Goal: Task Accomplishment & Management: Use online tool/utility

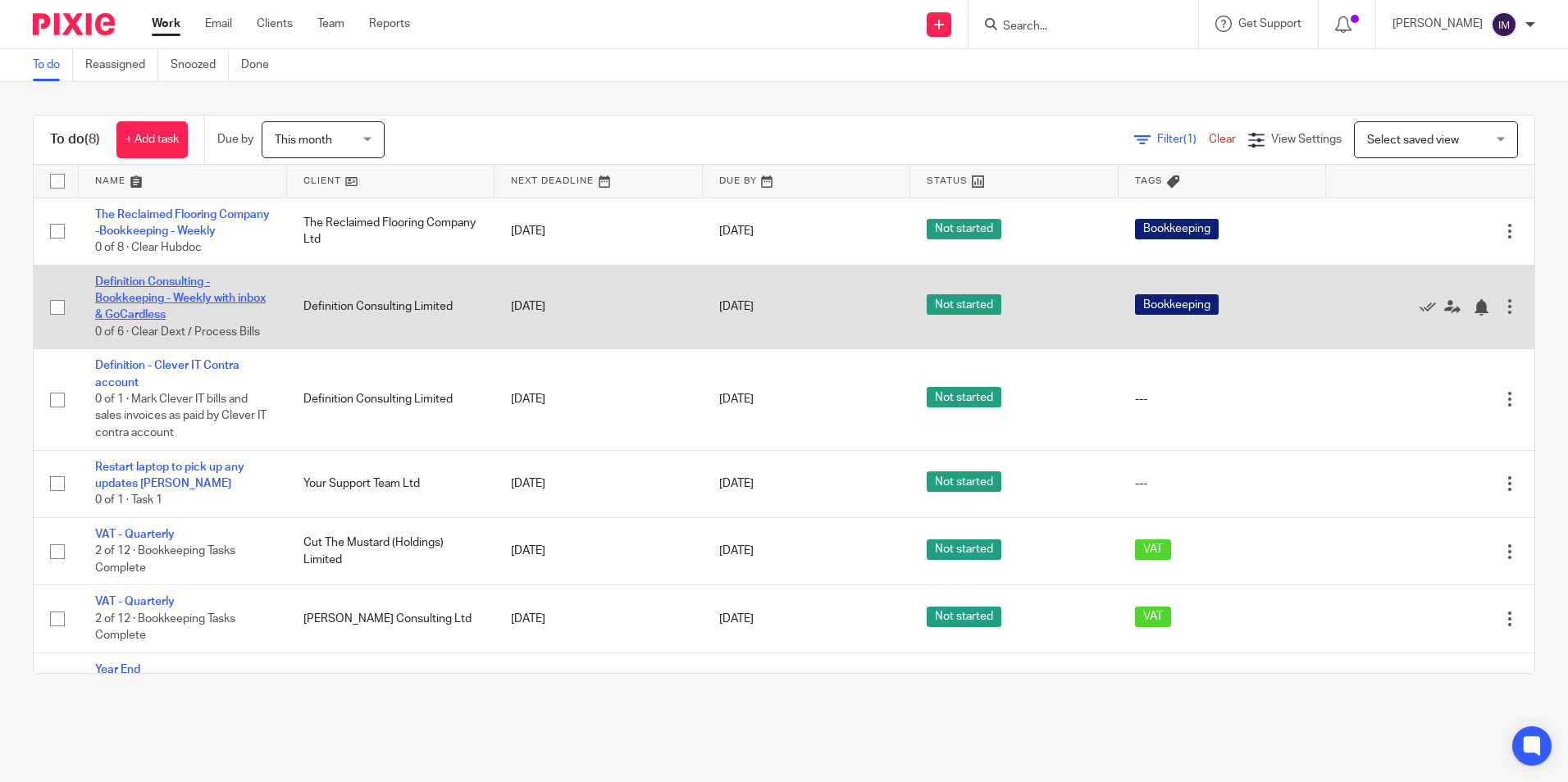
click at [175, 312] on link "Definition Consulting - Bookkeeping - Weekly with inbox & GoCardless" at bounding box center [180, 299] width 170 height 45
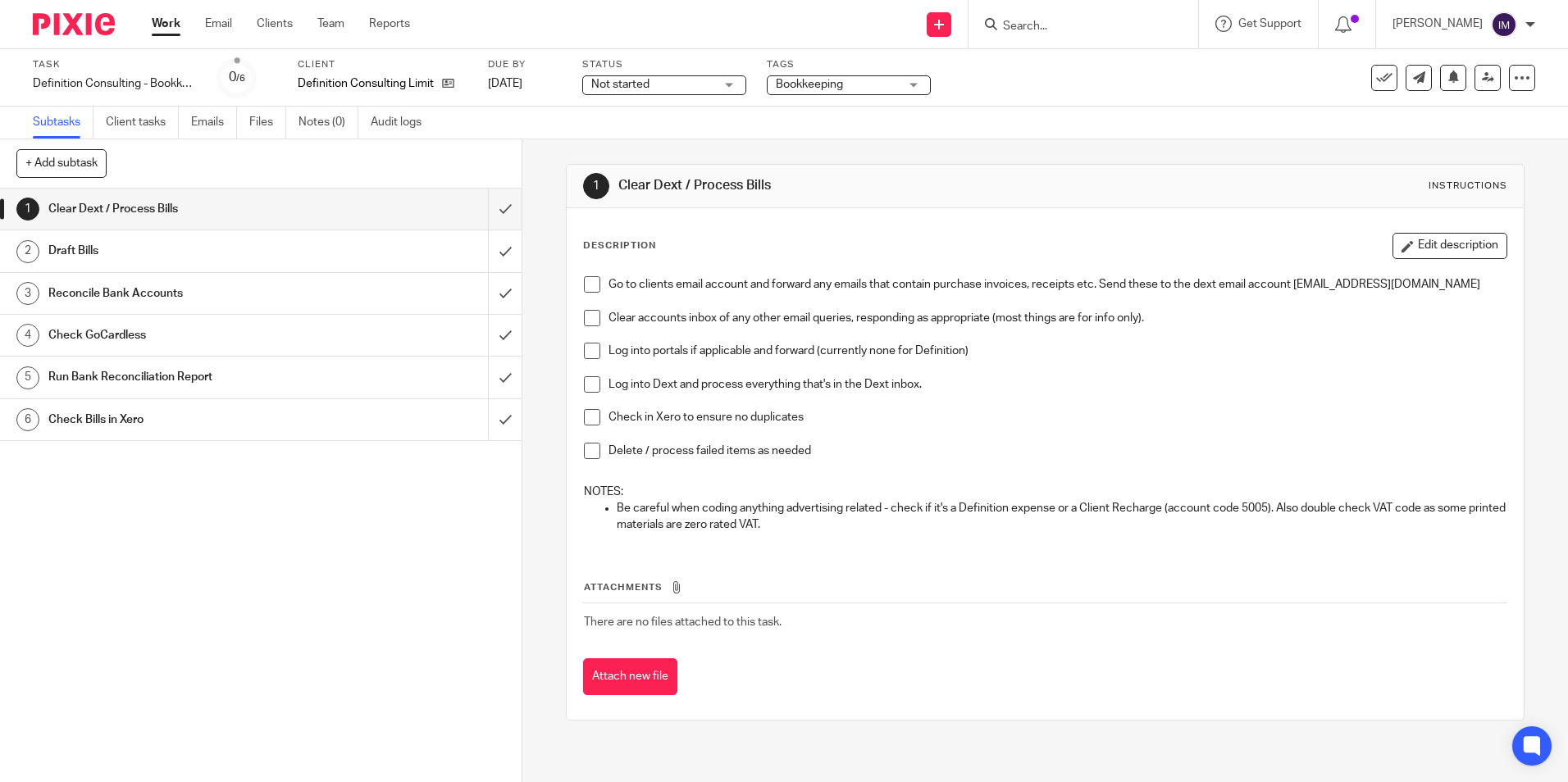
click at [584, 289] on span at bounding box center [591, 285] width 16 height 16
click at [587, 344] on li "Clear accounts inbox of any other email queries, responding as appropriate (mos…" at bounding box center [1044, 326] width 921 height 34
click at [585, 326] on span at bounding box center [591, 317] width 16 height 16
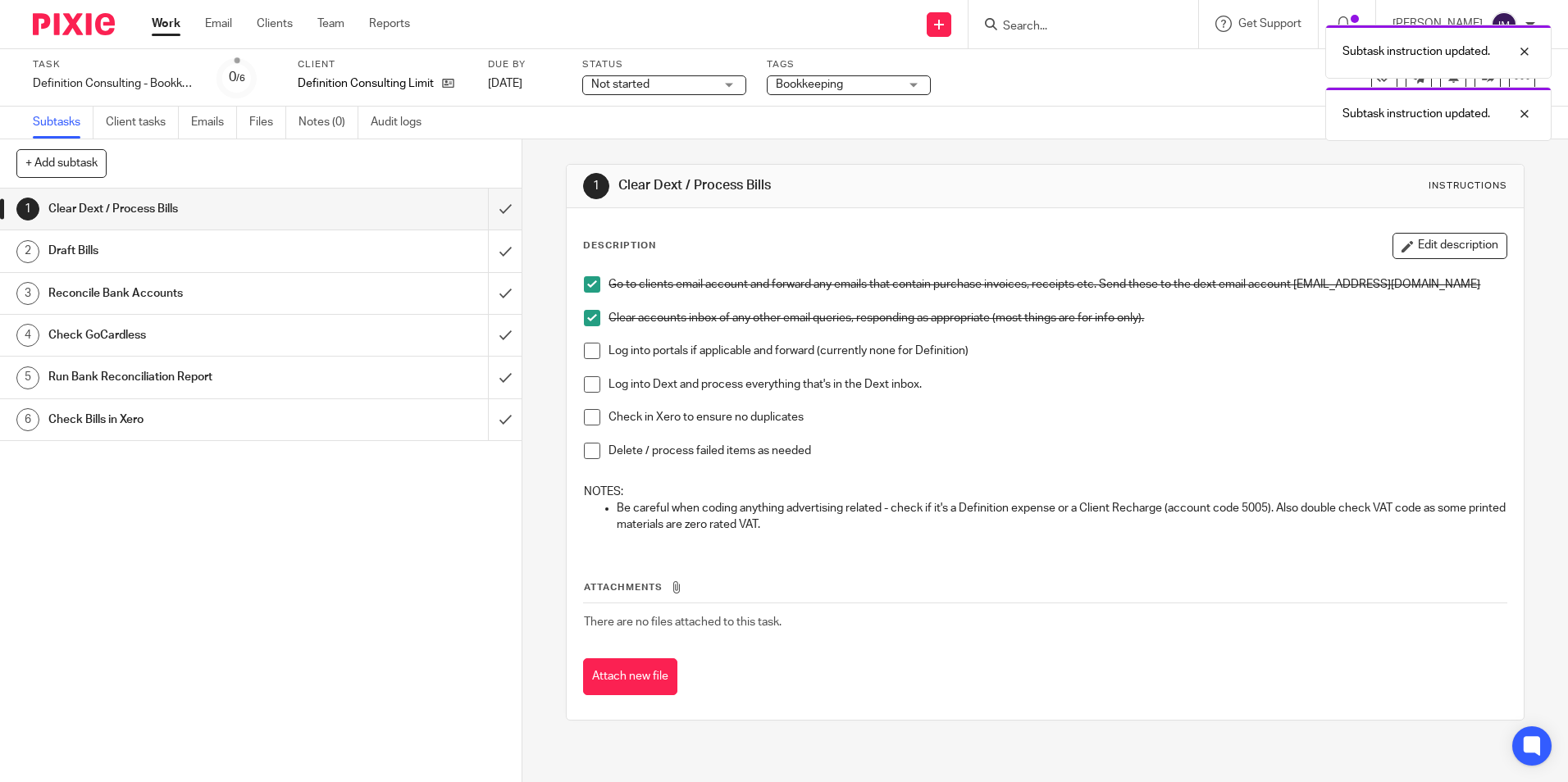
click at [589, 359] on span at bounding box center [591, 350] width 16 height 16
click at [587, 393] on span at bounding box center [591, 384] width 16 height 16
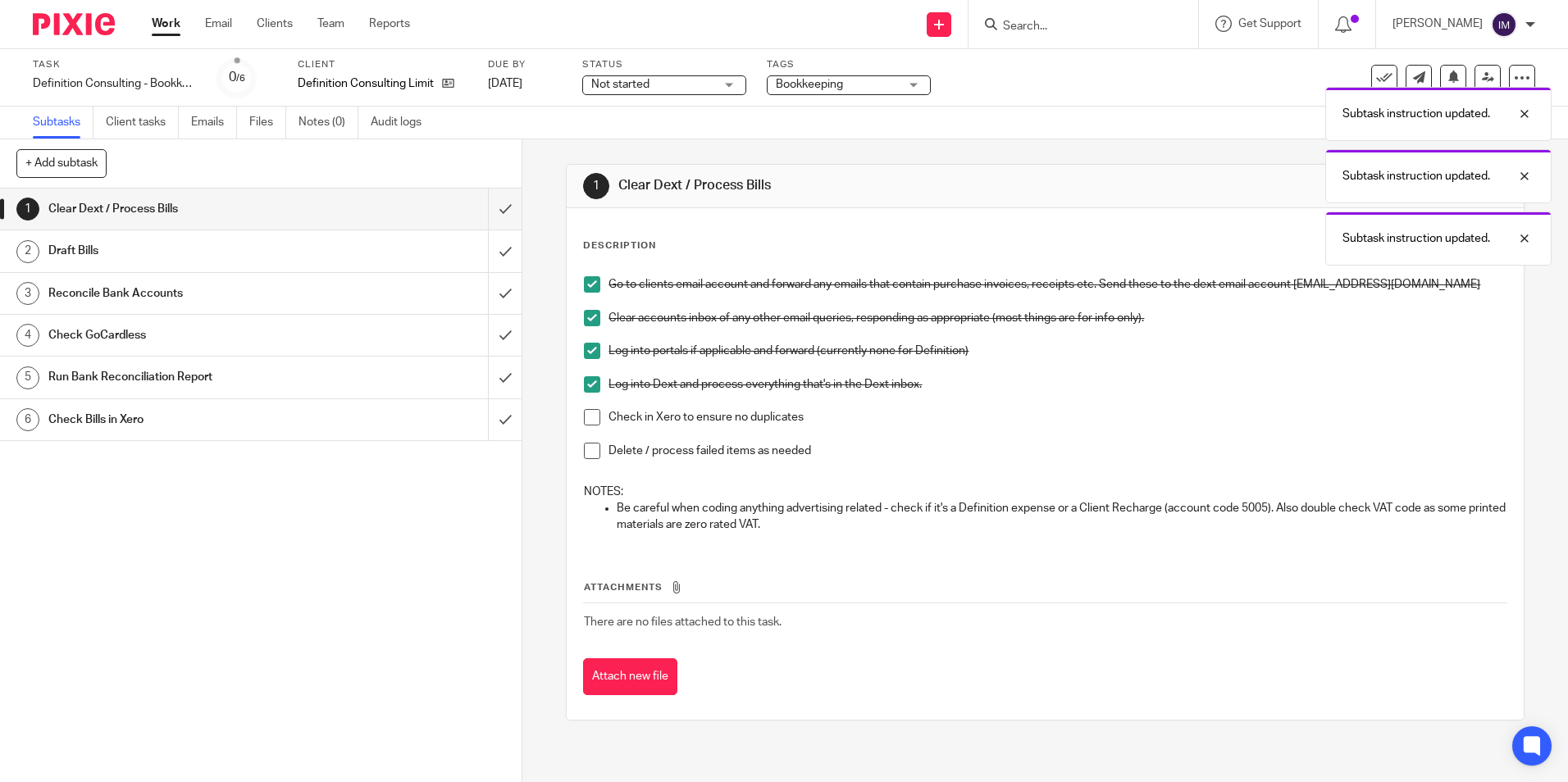
click at [592, 426] on span at bounding box center [591, 417] width 16 height 16
click at [586, 459] on span at bounding box center [591, 451] width 16 height 16
click at [496, 209] on input "submit" at bounding box center [260, 209] width 522 height 41
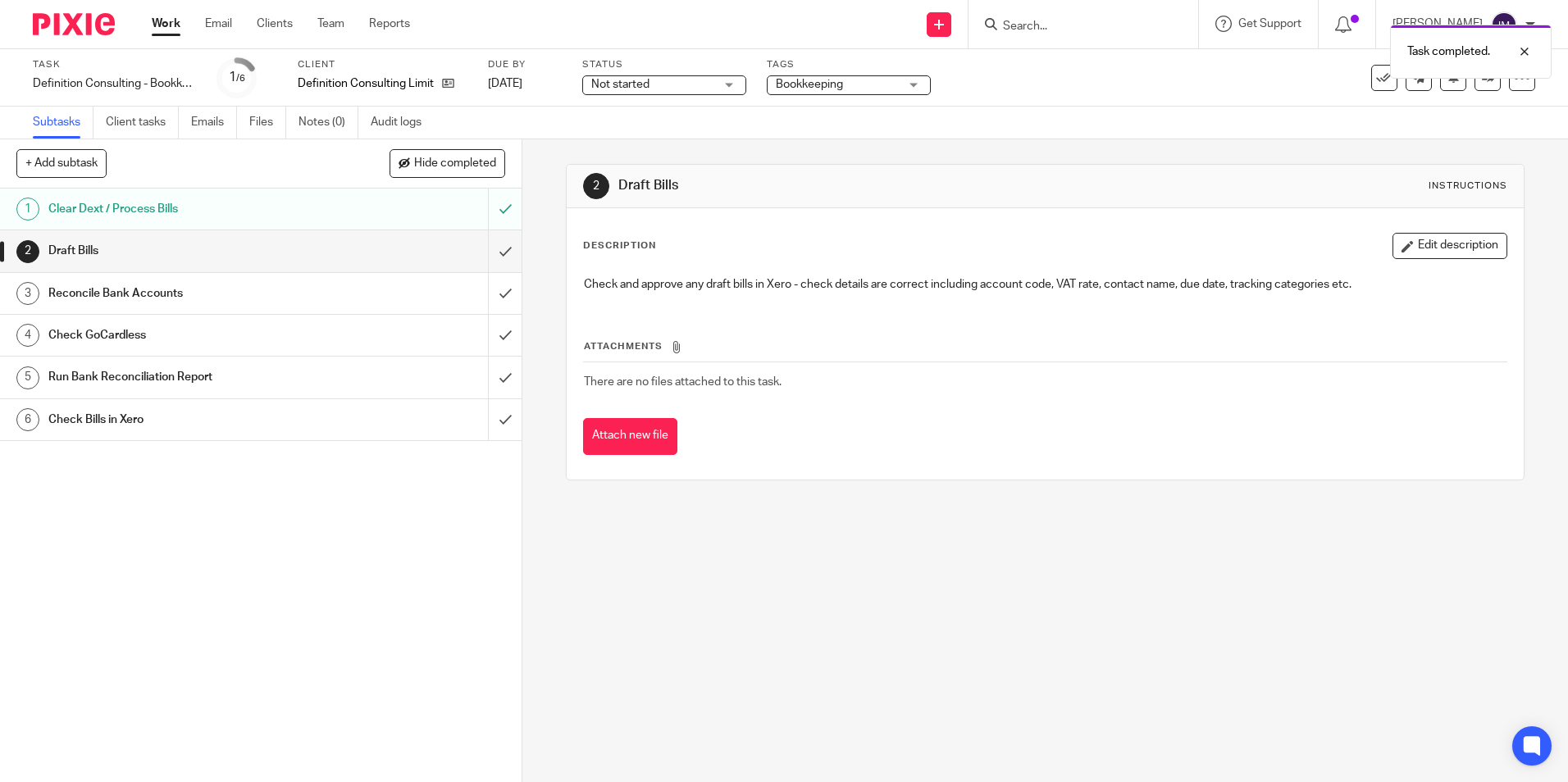
click at [341, 259] on div "Draft Bills" at bounding box center [260, 251] width 424 height 24
click at [485, 254] on input "submit" at bounding box center [260, 251] width 522 height 41
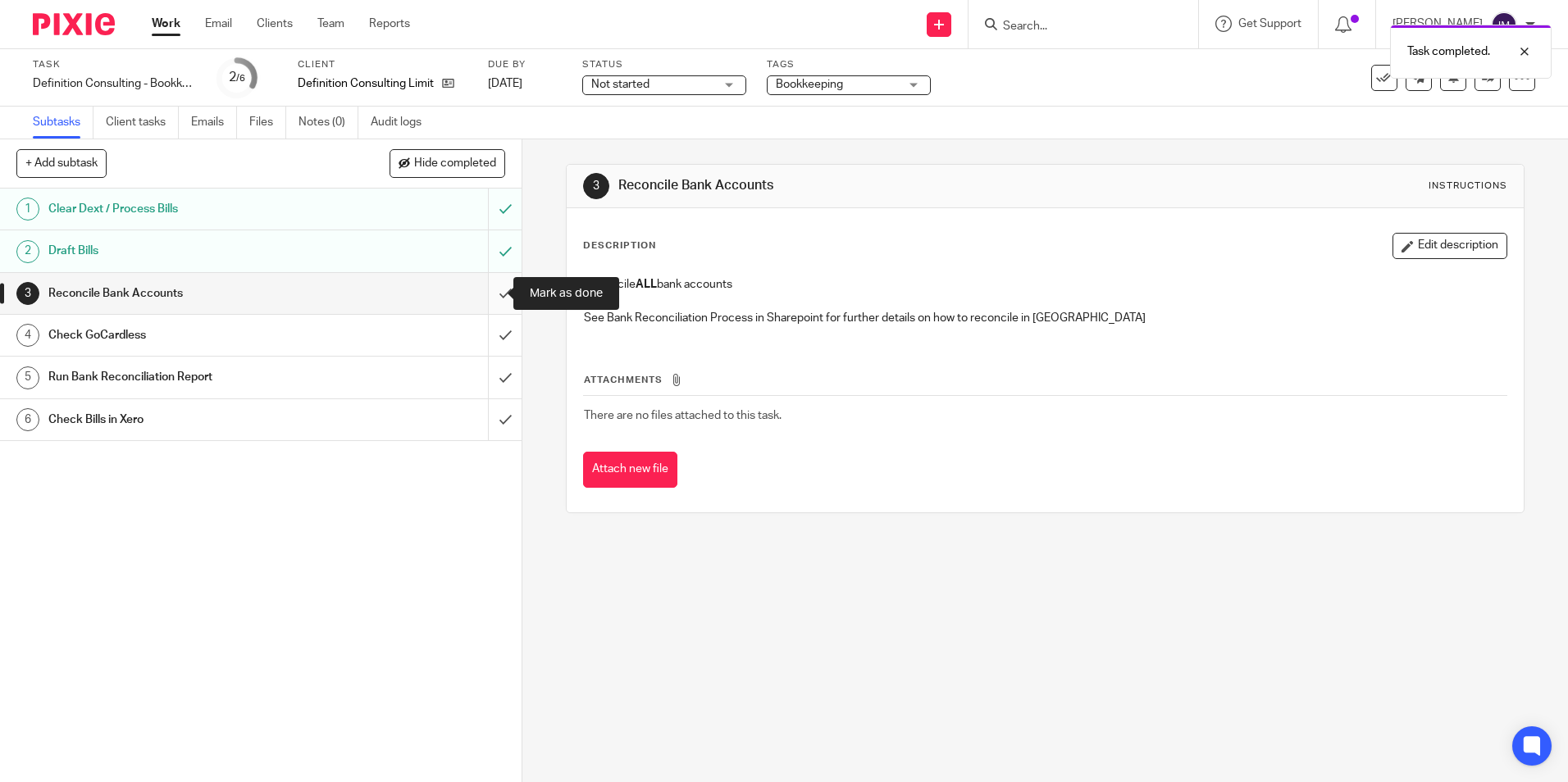
click at [492, 297] on input "submit" at bounding box center [260, 293] width 522 height 41
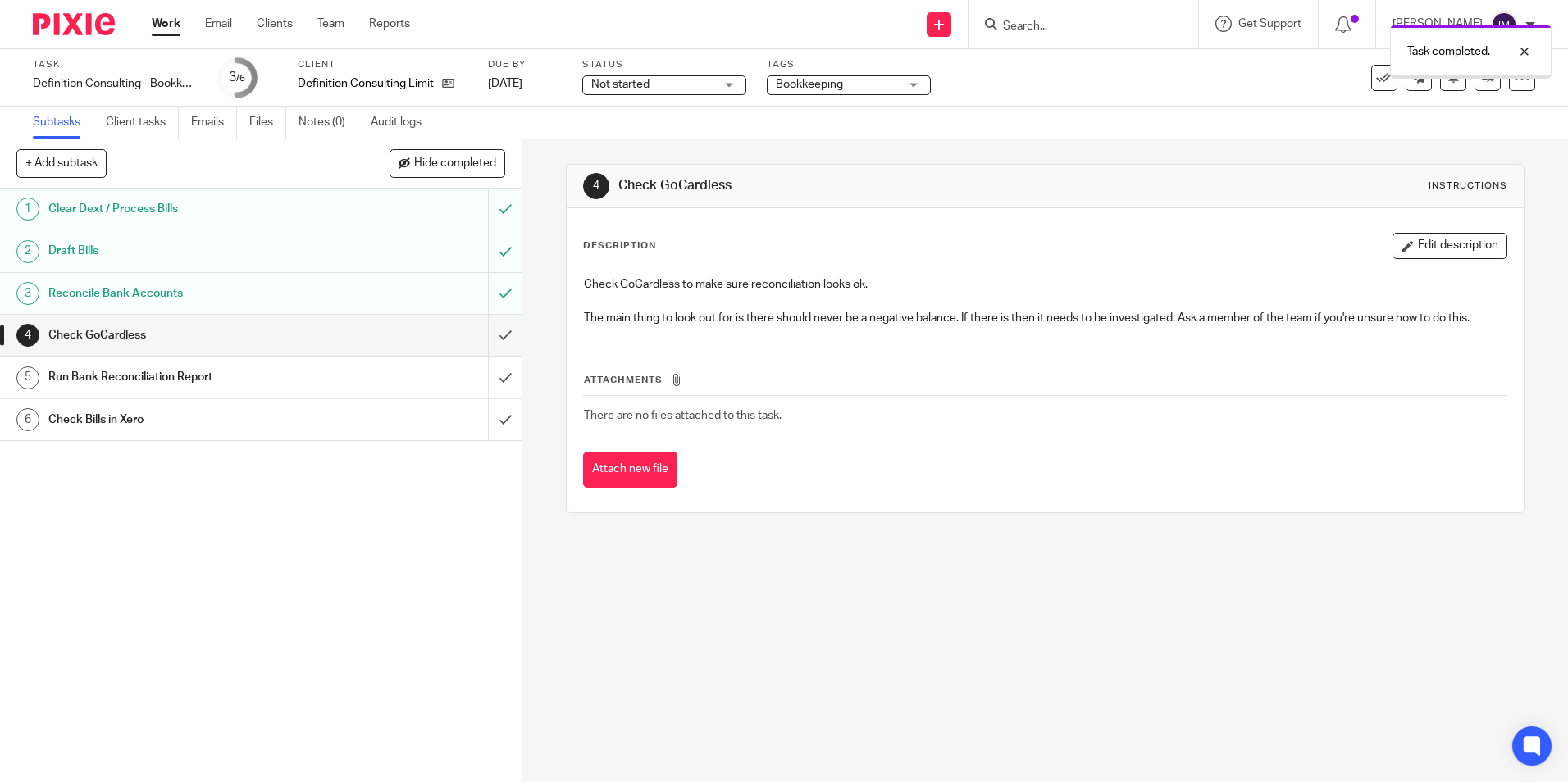
click at [364, 330] on div "Check GoCardless" at bounding box center [260, 335] width 424 height 24
click at [494, 340] on input "submit" at bounding box center [260, 335] width 522 height 41
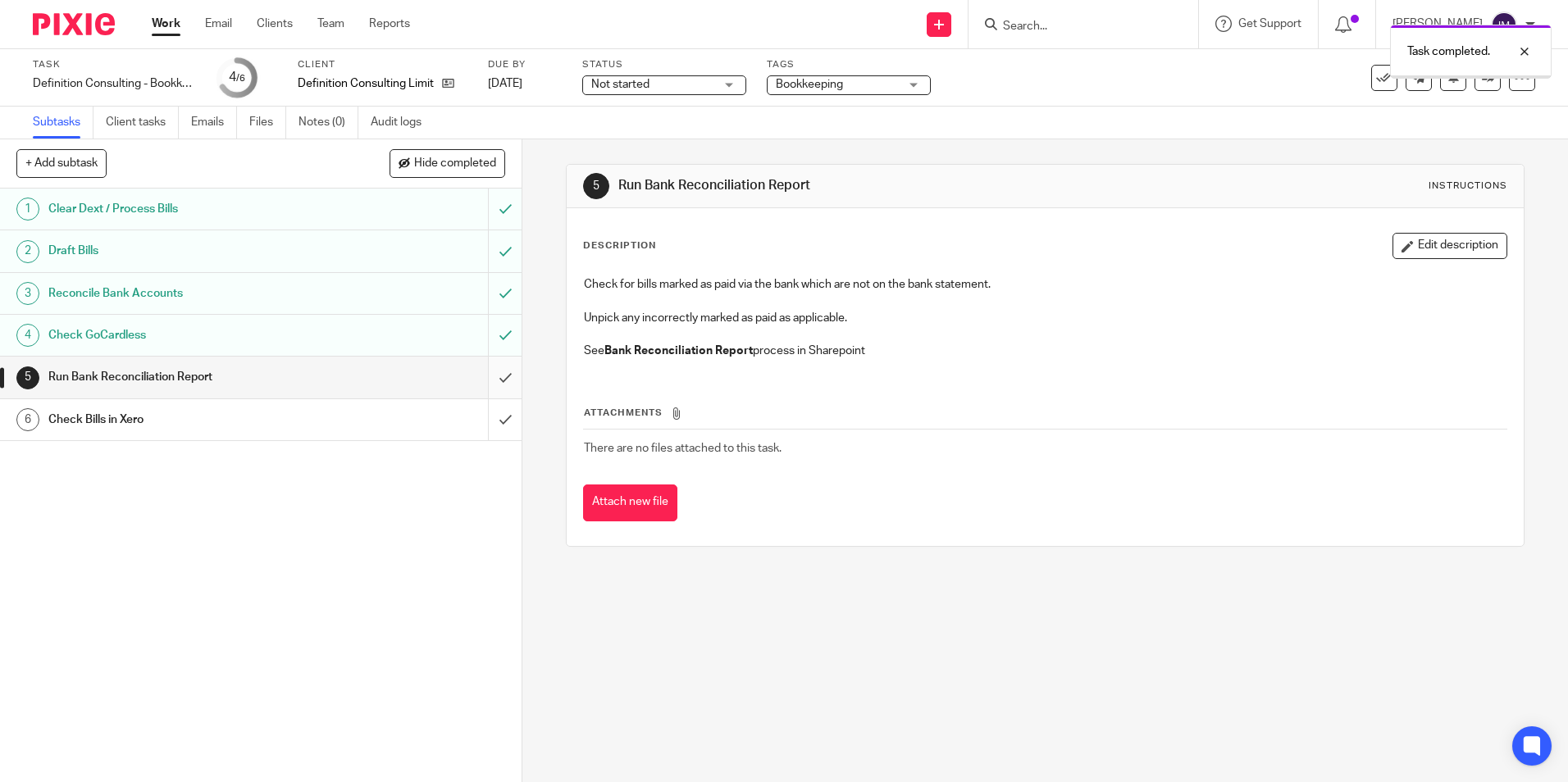
drag, startPoint x: 0, startPoint y: 0, endPoint x: 488, endPoint y: 382, distance: 619.7
click at [488, 382] on input "submit" at bounding box center [260, 377] width 522 height 41
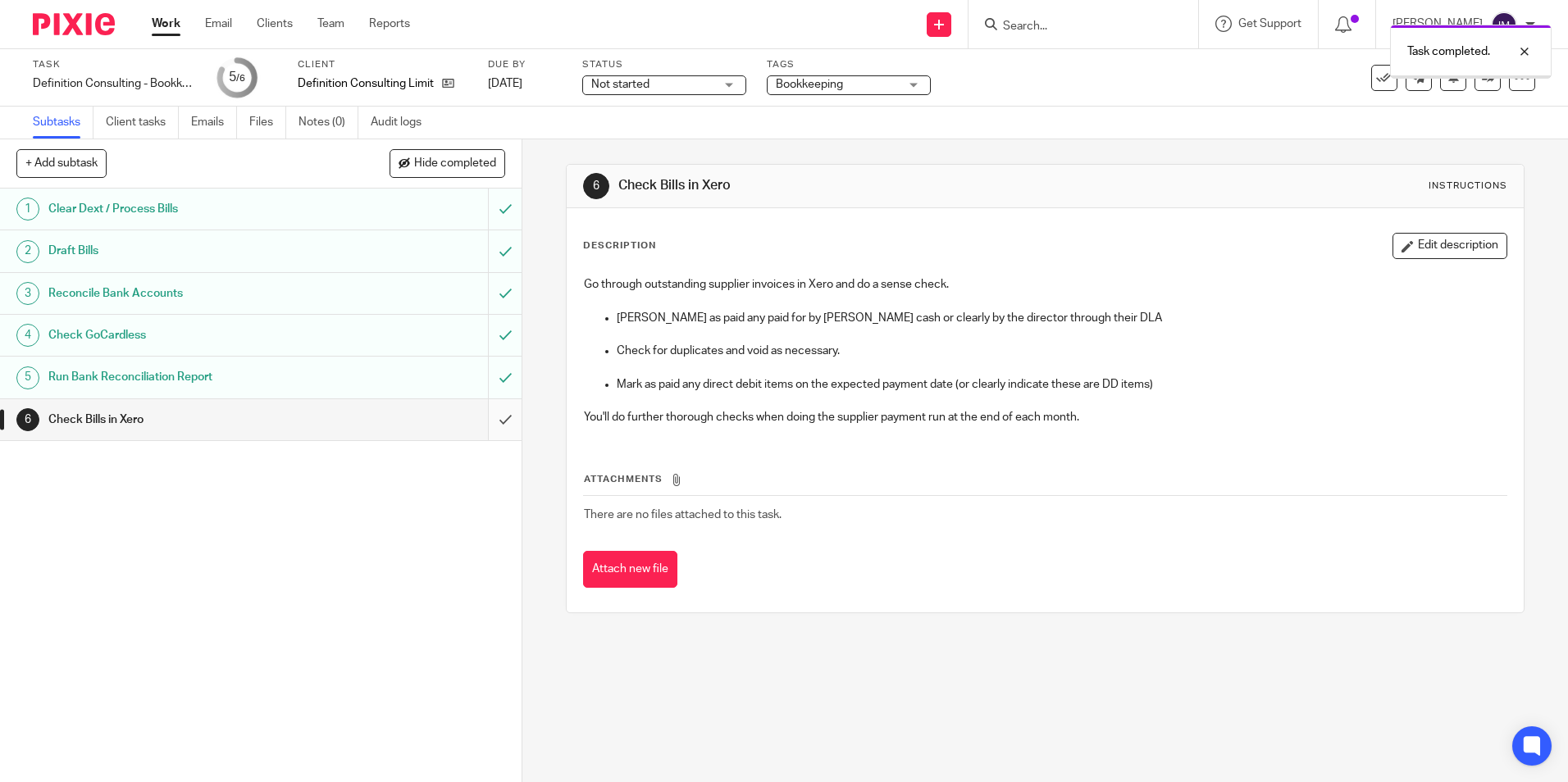
click at [489, 426] on input "submit" at bounding box center [260, 420] width 522 height 41
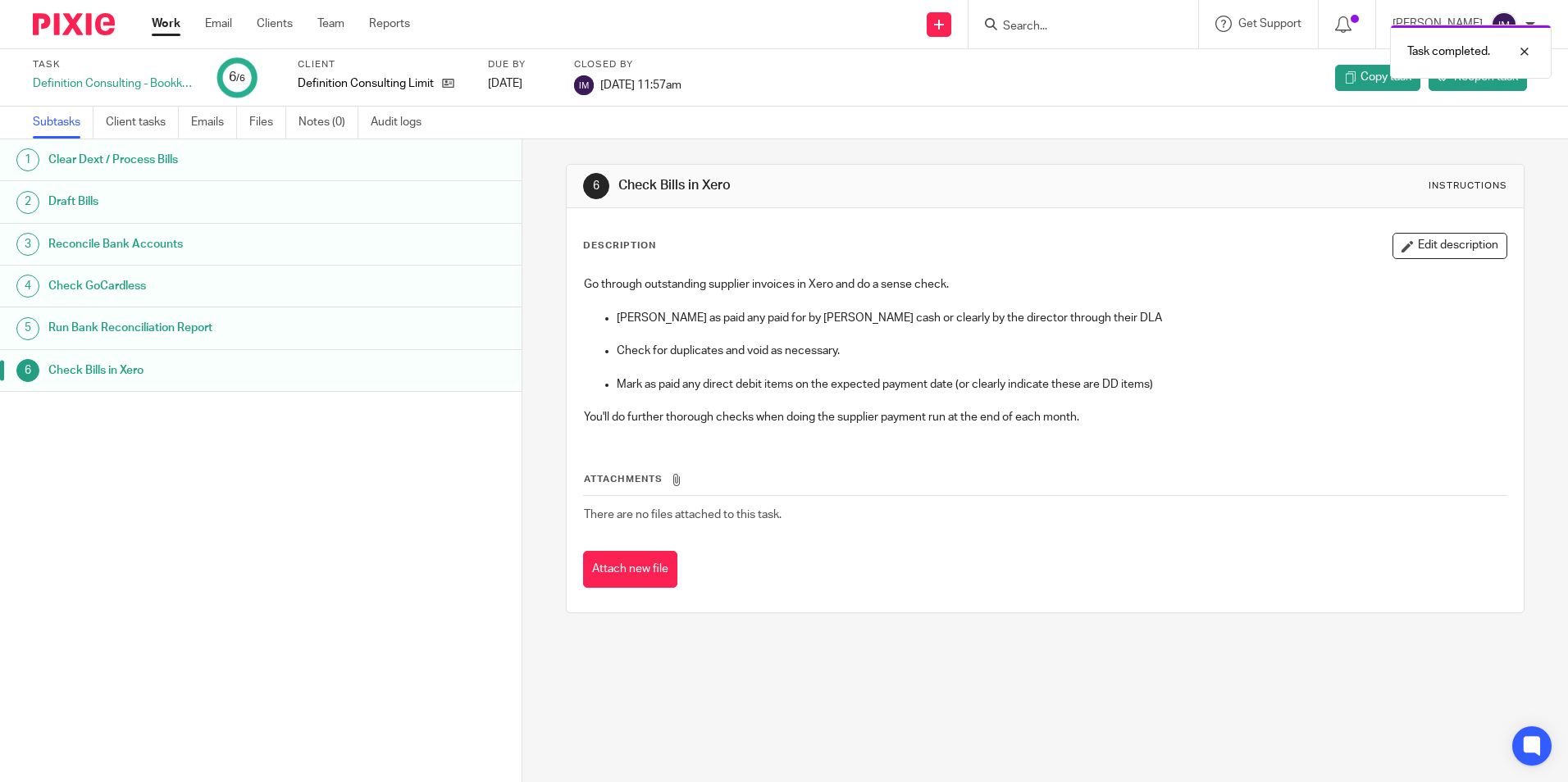
click at [166, 24] on link "Work" at bounding box center [166, 23] width 29 height 16
